Goal: Task Accomplishment & Management: Complete application form

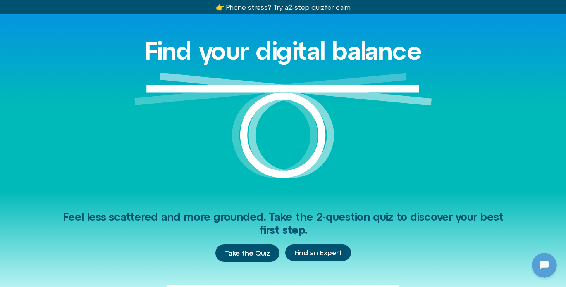
scroll to position [39, 0]
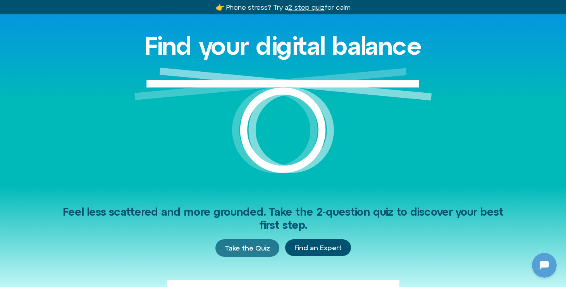
click at [236, 249] on span "Take the Quiz" at bounding box center [247, 248] width 45 height 9
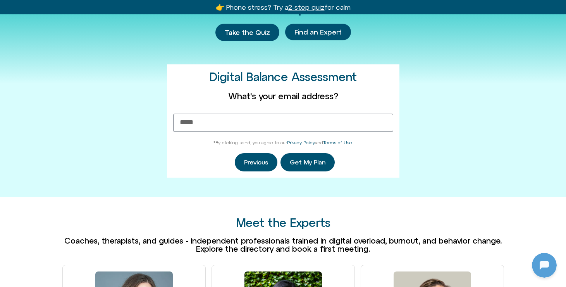
scroll to position [201, 0]
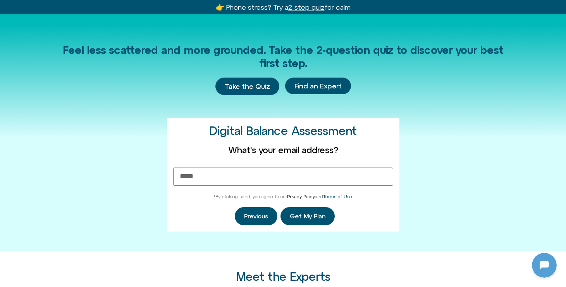
click at [292, 196] on link "Privacy Policy" at bounding box center [301, 196] width 28 height 5
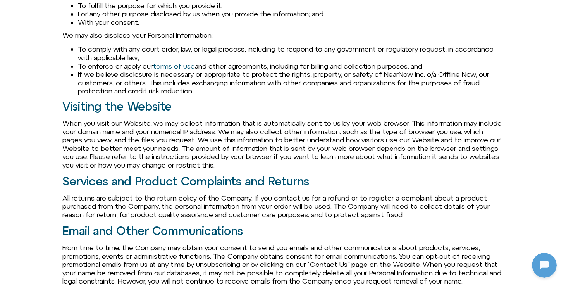
scroll to position [222, 0]
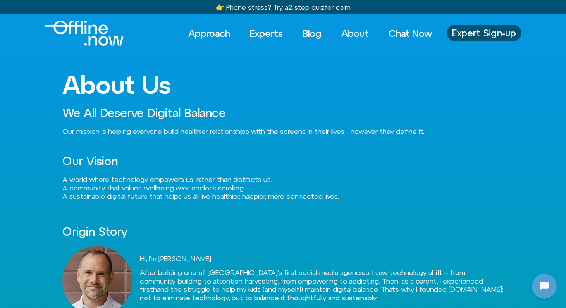
click at [91, 31] on img "Logo" at bounding box center [84, 33] width 79 height 25
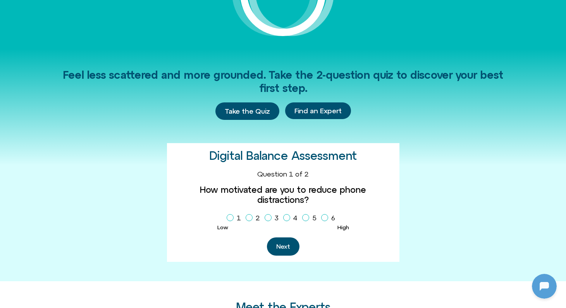
scroll to position [41, 0]
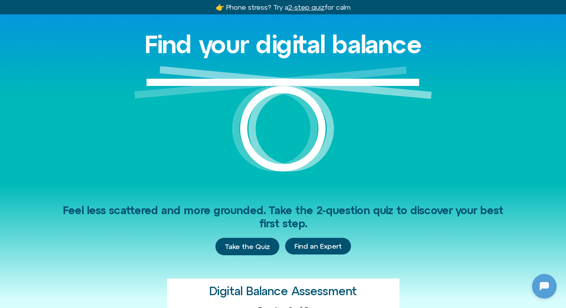
click at [249, 237] on div "Feel less scattered and more grounded. Take the 2-question quiz to discover you…" at bounding box center [283, 300] width 442 height 232
click at [249, 244] on span "Take the Quiz" at bounding box center [247, 246] width 45 height 9
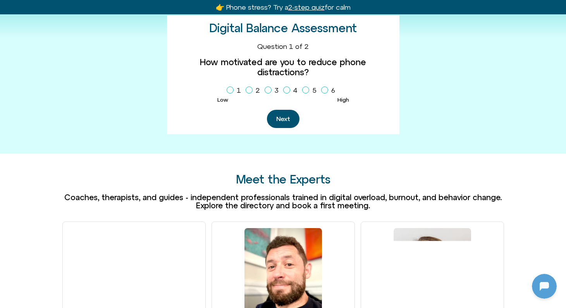
scroll to position [220, 0]
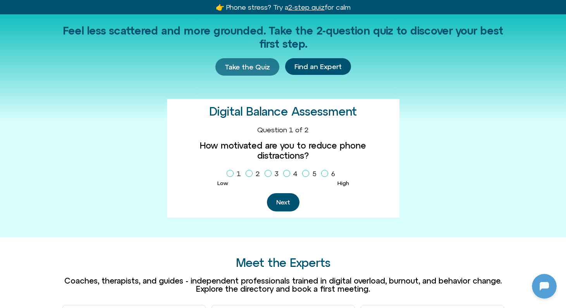
click at [246, 64] on span "Take the Quiz" at bounding box center [247, 67] width 45 height 9
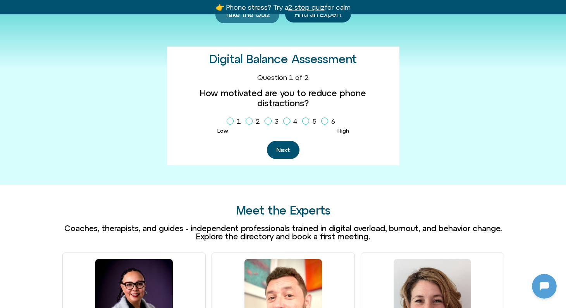
scroll to position [303, 0]
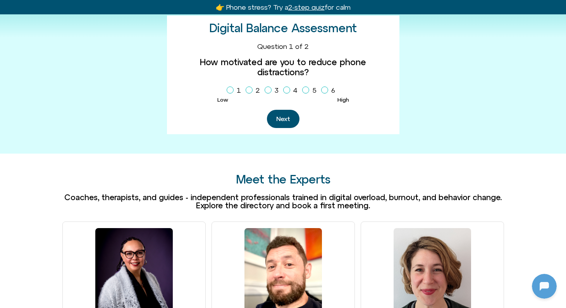
click at [278, 112] on button "Next" at bounding box center [283, 119] width 33 height 18
click at [270, 88] on icon "Homepage Sign Up" at bounding box center [268, 90] width 5 height 4
click at [281, 110] on button "Next" at bounding box center [283, 119] width 33 height 18
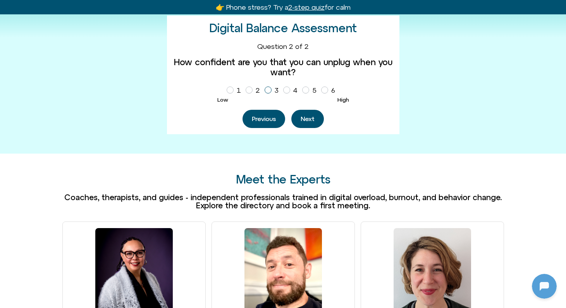
click at [270, 91] on label "3" at bounding box center [273, 90] width 17 height 13
click at [302, 122] on button "Next" at bounding box center [307, 119] width 33 height 18
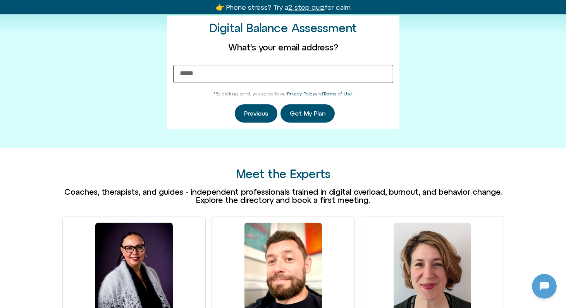
scroll to position [250, 0]
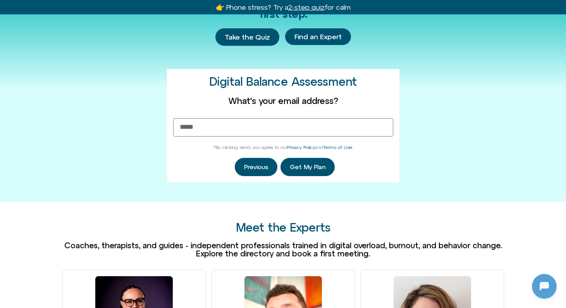
click at [267, 164] on button "Previous" at bounding box center [256, 167] width 43 height 18
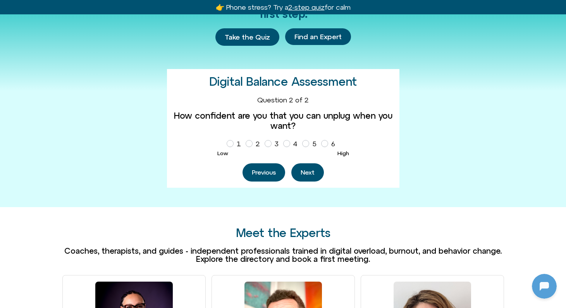
click at [267, 164] on button "Previous" at bounding box center [264, 172] width 43 height 18
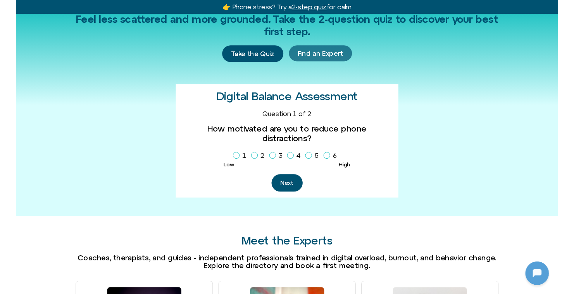
scroll to position [220, 0]
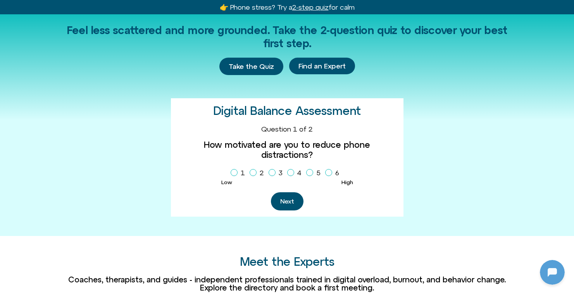
click at [286, 195] on button "Next" at bounding box center [287, 202] width 33 height 18
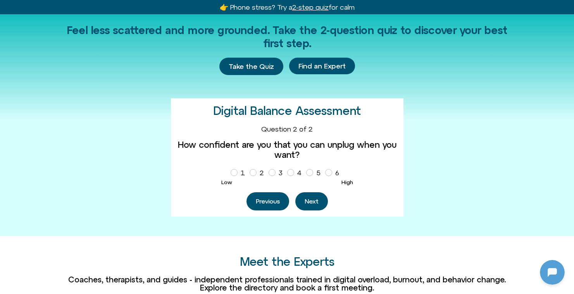
click at [306, 201] on button "Next" at bounding box center [311, 202] width 33 height 18
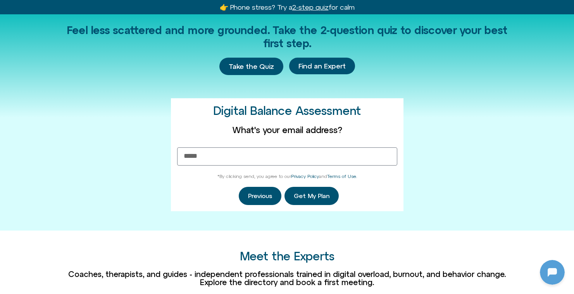
click at [260, 200] on button "Previous" at bounding box center [260, 196] width 43 height 18
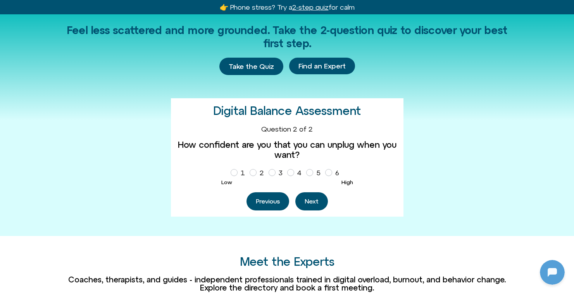
click at [260, 201] on button "Previous" at bounding box center [267, 202] width 43 height 18
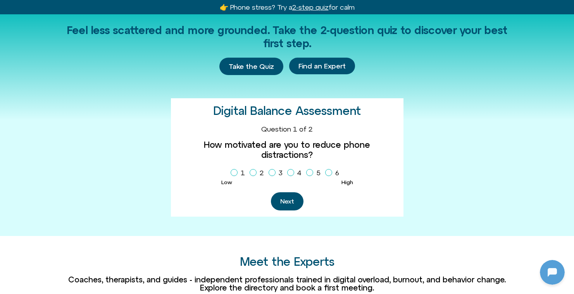
click at [288, 193] on button "Next" at bounding box center [287, 202] width 33 height 18
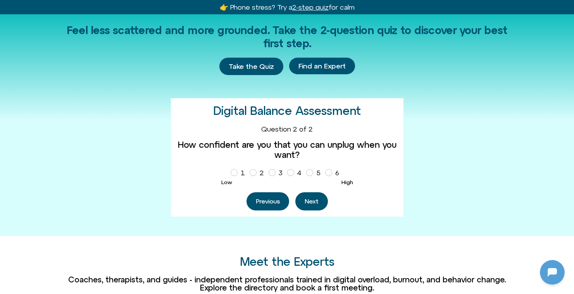
click at [272, 201] on button "Previous" at bounding box center [267, 202] width 43 height 18
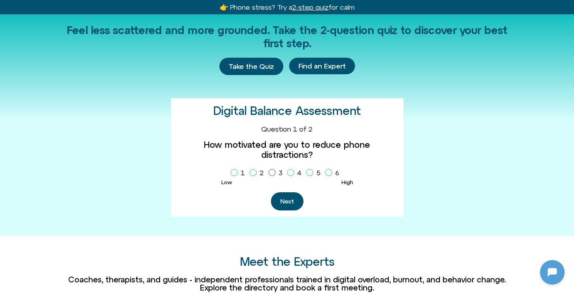
click at [272, 171] on icon "Homepage Sign Up" at bounding box center [272, 173] width 5 height 4
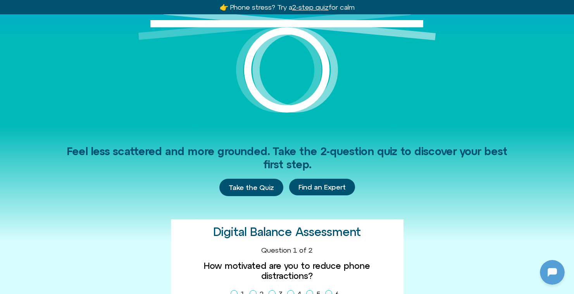
scroll to position [139, 0]
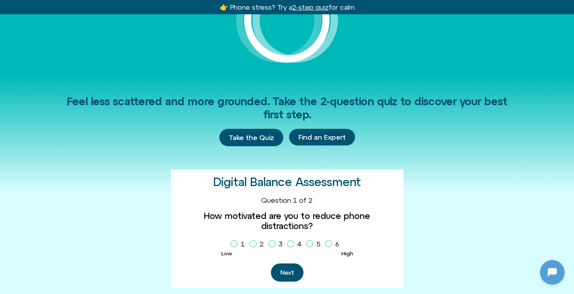
scroll to position [154, 0]
